Goal: Information Seeking & Learning: Learn about a topic

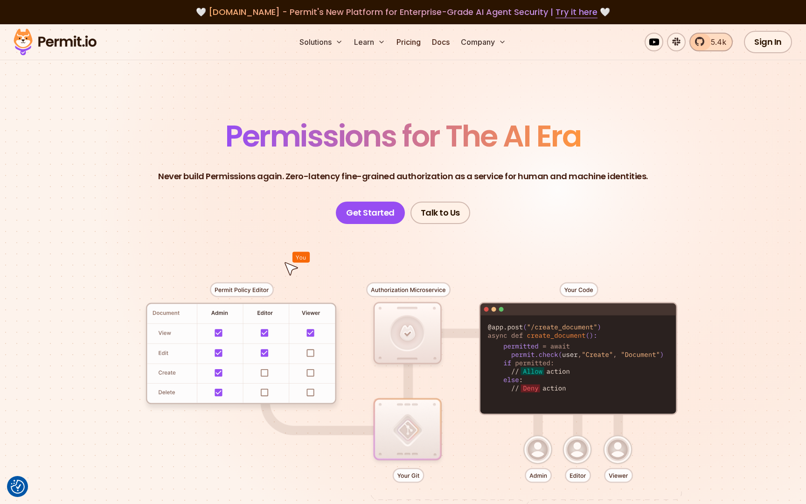
click at [712, 42] on span "5.4k" at bounding box center [716, 41] width 21 height 11
